Goal: Transaction & Acquisition: Purchase product/service

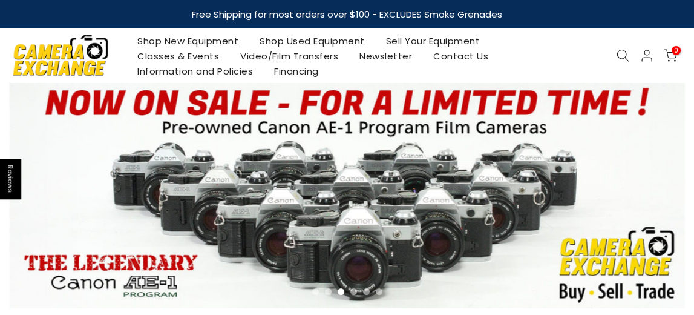
click at [278, 41] on link "Shop Used Equipment" at bounding box center [312, 40] width 126 height 15
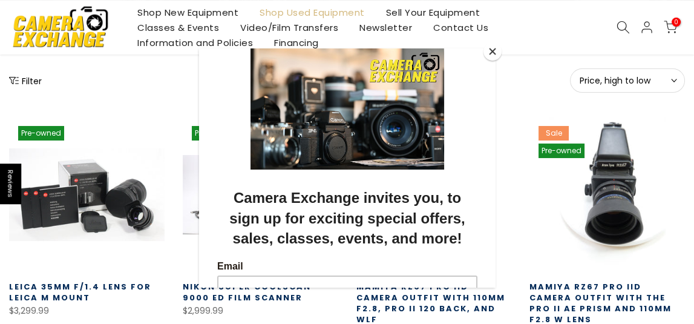
scroll to position [182, 0]
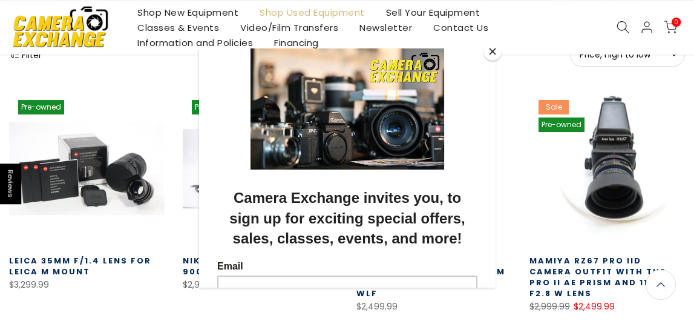
click at [490, 50] on button "Close" at bounding box center [492, 51] width 18 height 18
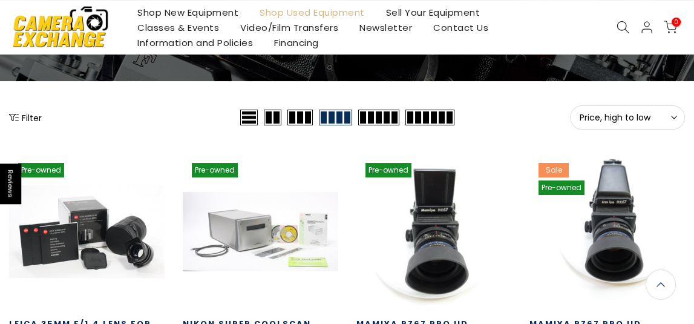
scroll to position [121, 0]
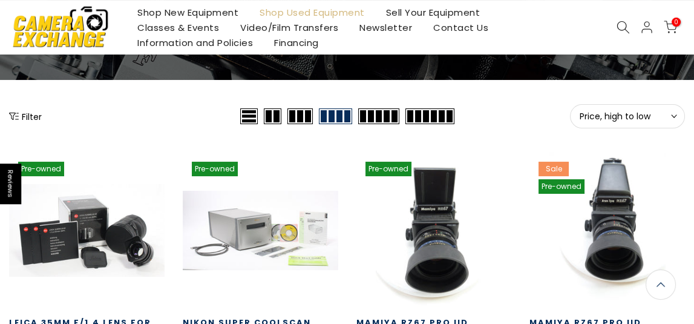
click at [27, 116] on button "Filter" at bounding box center [25, 116] width 33 height 12
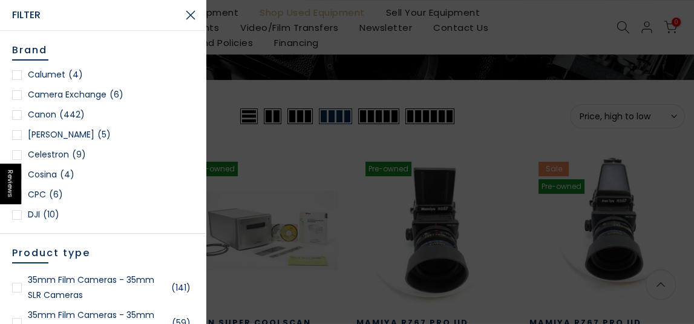
click at [16, 113] on div at bounding box center [17, 115] width 10 height 10
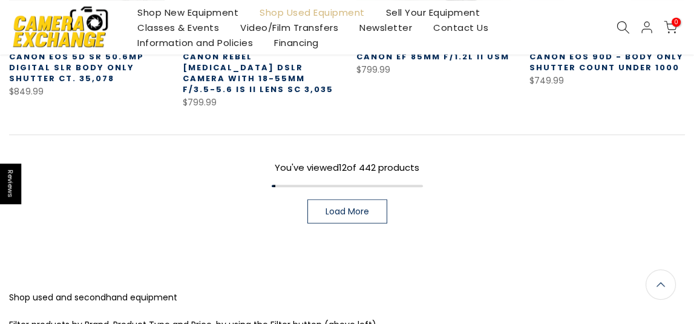
scroll to position [905, 0]
click at [347, 207] on span "Load More" at bounding box center [348, 211] width 44 height 8
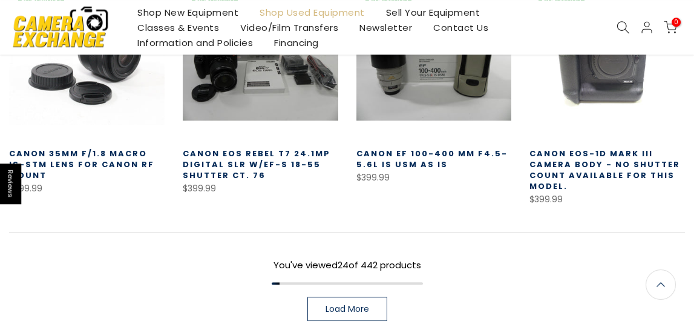
scroll to position [1633, 0]
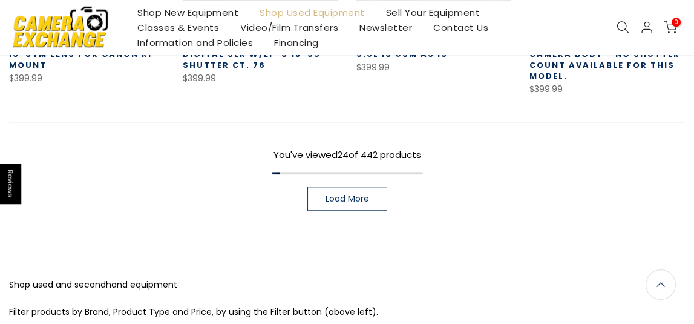
click at [347, 194] on span "Load More" at bounding box center [348, 198] width 44 height 8
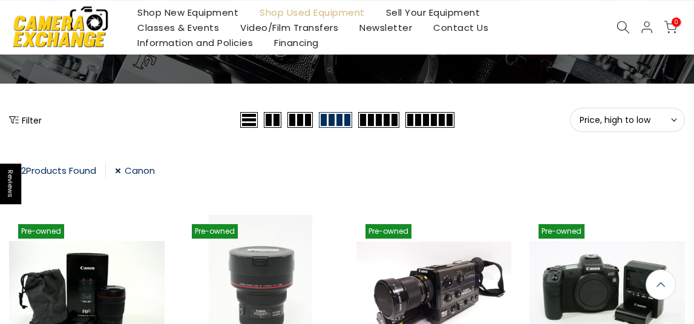
scroll to position [125, 0]
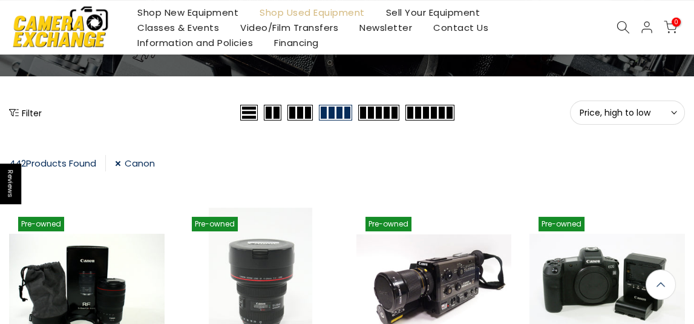
click at [120, 160] on link "Canon" at bounding box center [135, 163] width 40 height 16
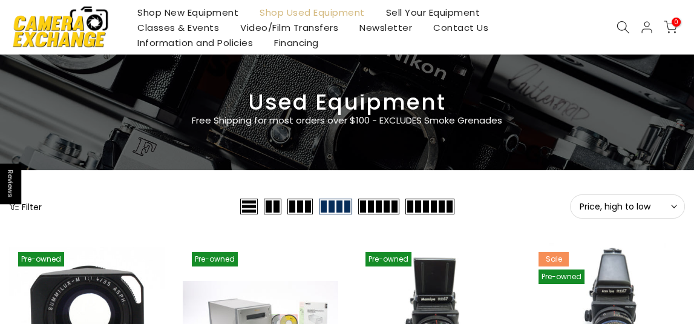
scroll to position [32, 0]
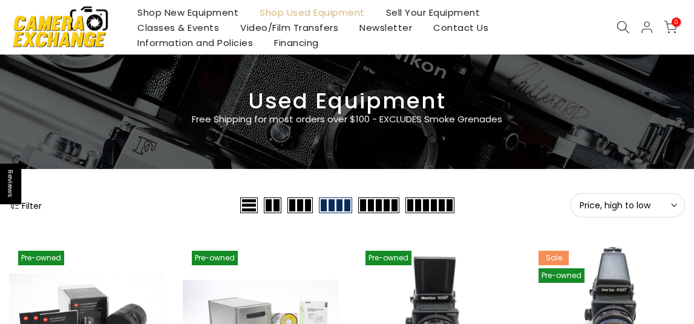
click at [32, 205] on button "Filter" at bounding box center [25, 205] width 33 height 12
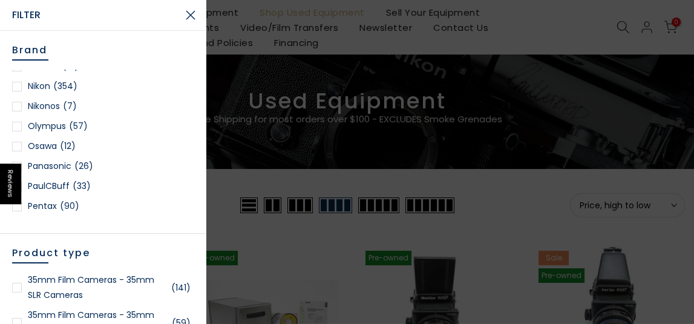
click at [19, 124] on div at bounding box center [17, 127] width 10 height 10
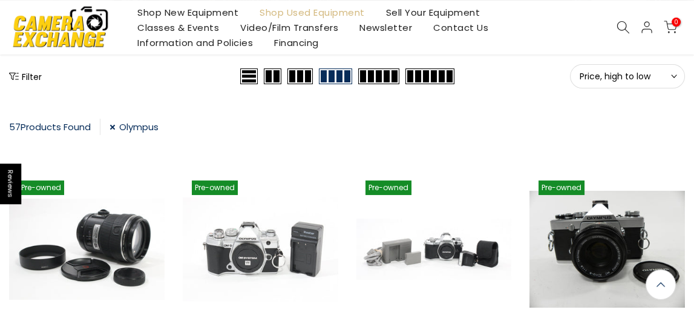
scroll to position [92, 0]
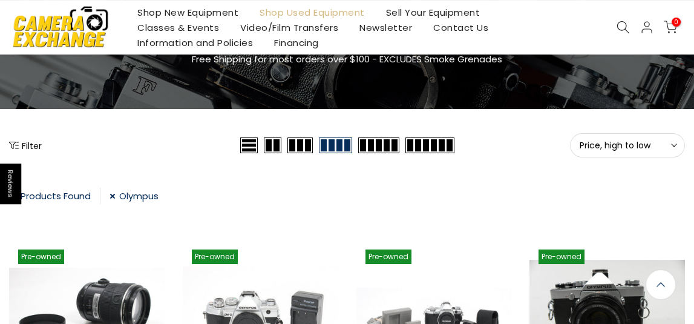
click at [131, 192] on link "Olympus" at bounding box center [134, 196] width 49 height 16
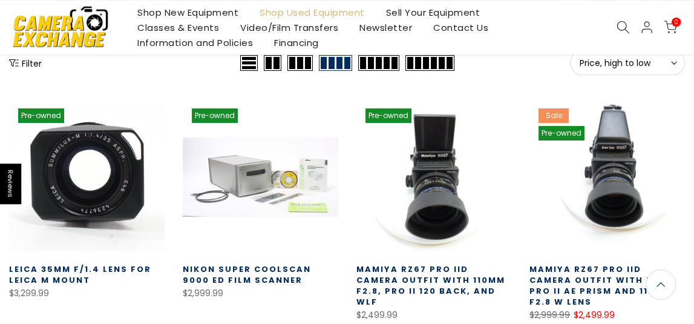
scroll to position [90, 0]
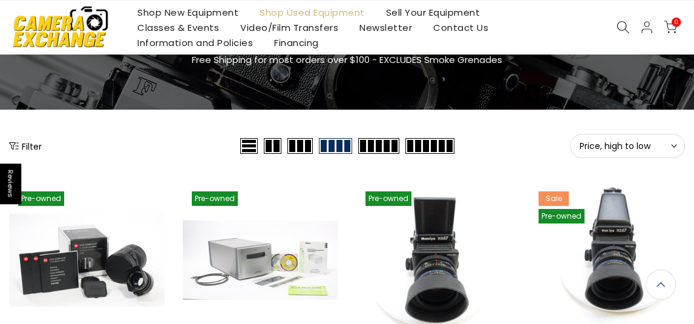
click at [27, 142] on button "Filter" at bounding box center [25, 146] width 33 height 12
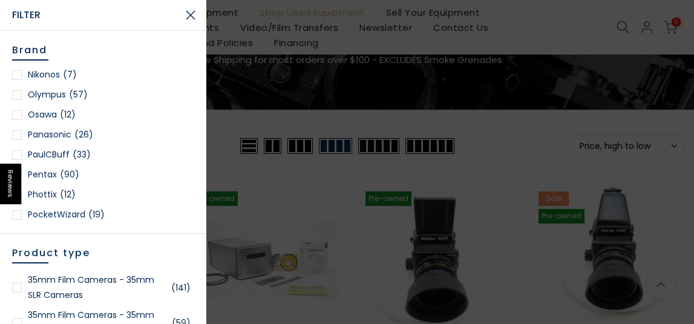
scroll to position [1150, 0]
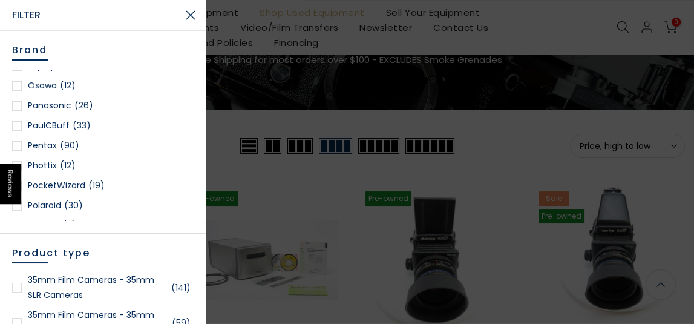
click at [18, 103] on div at bounding box center [17, 106] width 10 height 10
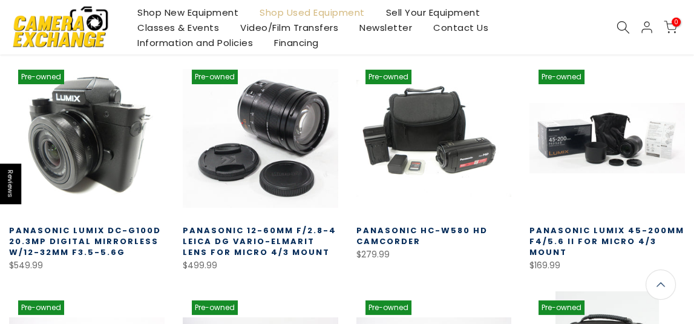
scroll to position [273, 0]
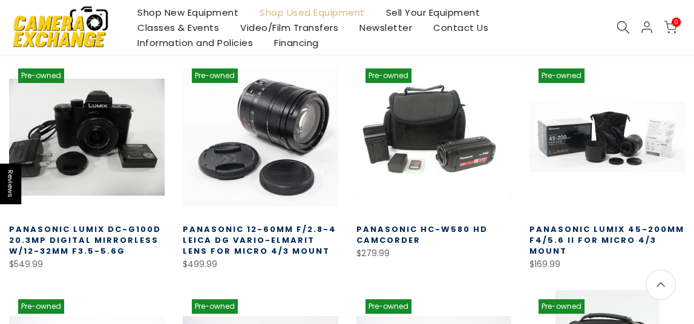
click at [31, 231] on link "Panasonic Lumix DC-G100D 20.3mp Digital Mirrorless w/12-32mm f3.5-5.6G" at bounding box center [85, 239] width 152 height 33
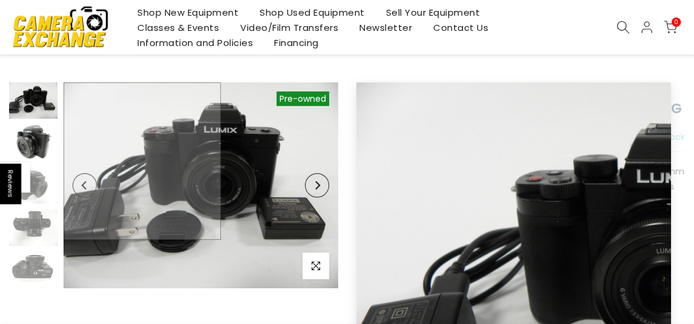
scroll to position [59, 0]
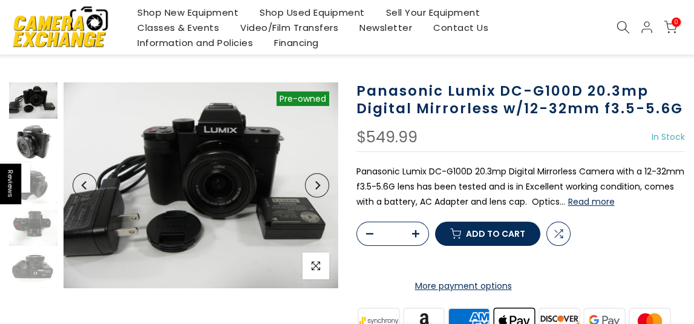
click at [26, 134] on img at bounding box center [33, 143] width 48 height 36
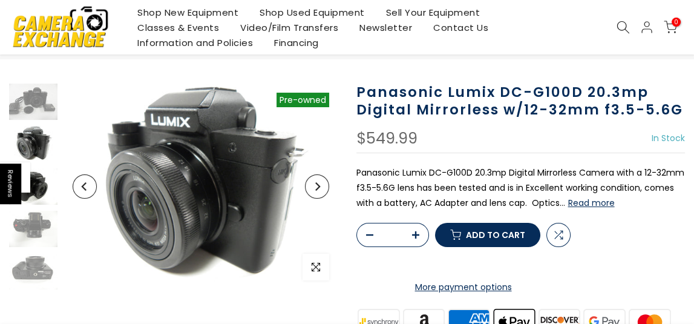
scroll to position [60, 0]
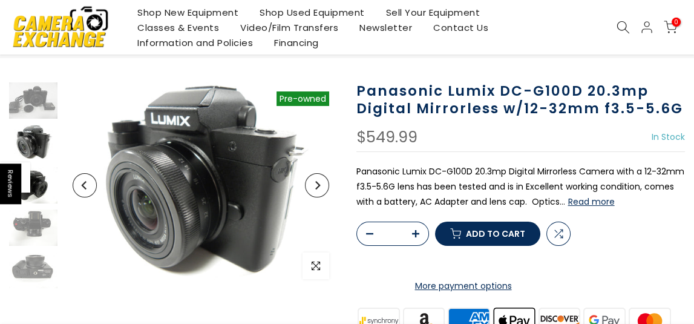
click at [42, 182] on img at bounding box center [33, 185] width 48 height 36
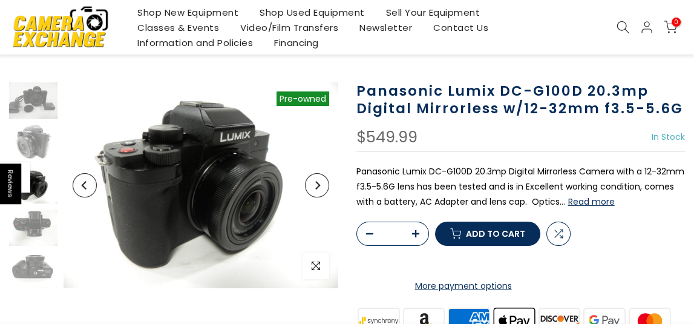
scroll to position [24, 0]
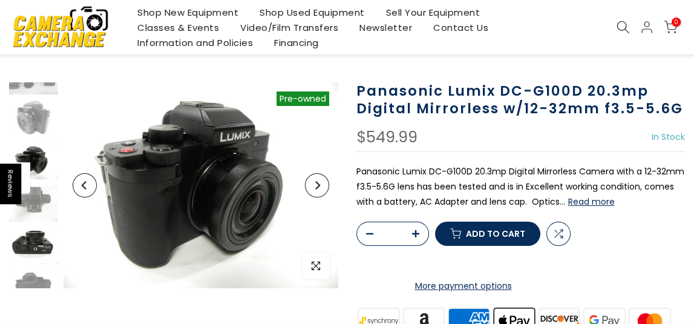
click at [30, 241] on img at bounding box center [33, 246] width 48 height 36
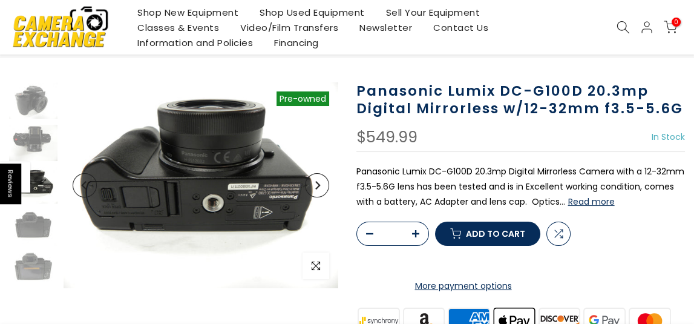
scroll to position [59, 0]
click at [32, 100] on img at bounding box center [33, 100] width 48 height 36
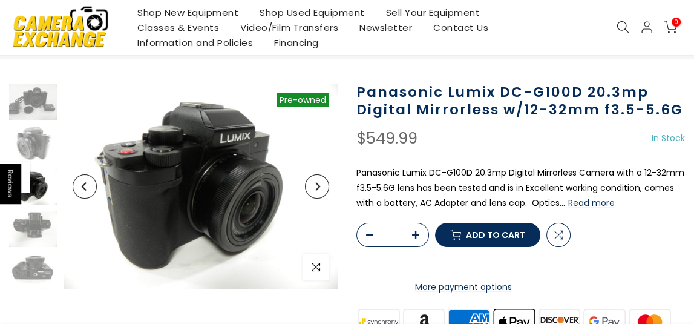
scroll to position [60, 0]
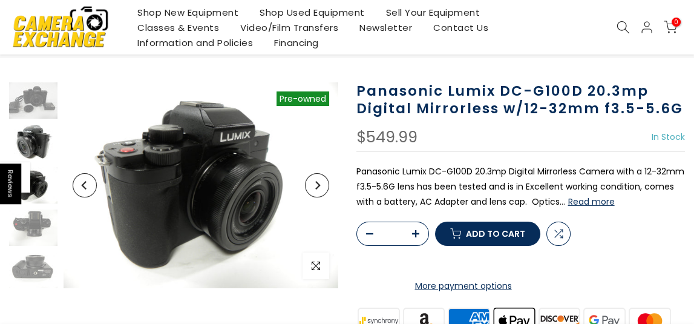
click at [22, 140] on img at bounding box center [33, 143] width 48 height 36
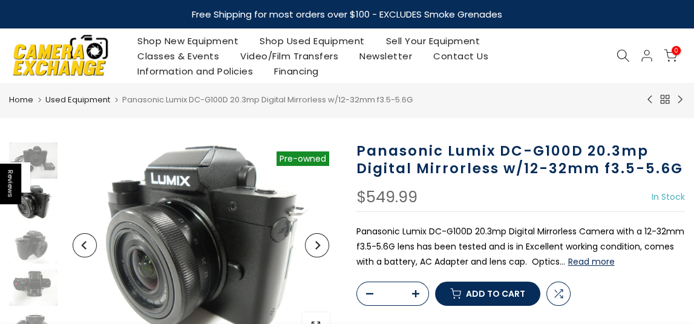
scroll to position [0, 0]
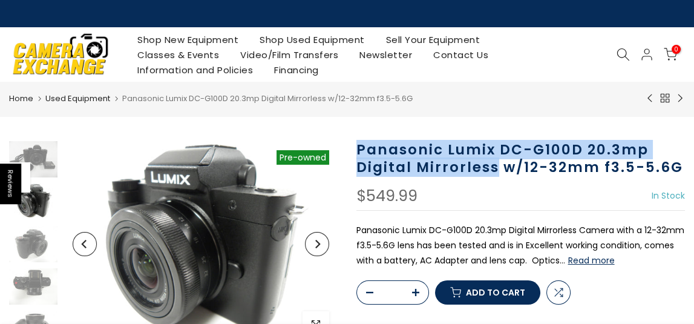
drag, startPoint x: 356, startPoint y: 149, endPoint x: 495, endPoint y: 166, distance: 139.7
click at [495, 166] on h1 "Panasonic Lumix DC-G100D 20.3mp Digital Mirrorless w/12-32mm f3.5-5.6G" at bounding box center [520, 158] width 329 height 35
drag, startPoint x: 495, startPoint y: 166, endPoint x: 431, endPoint y: 152, distance: 65.8
